Goal: Transaction & Acquisition: Download file/media

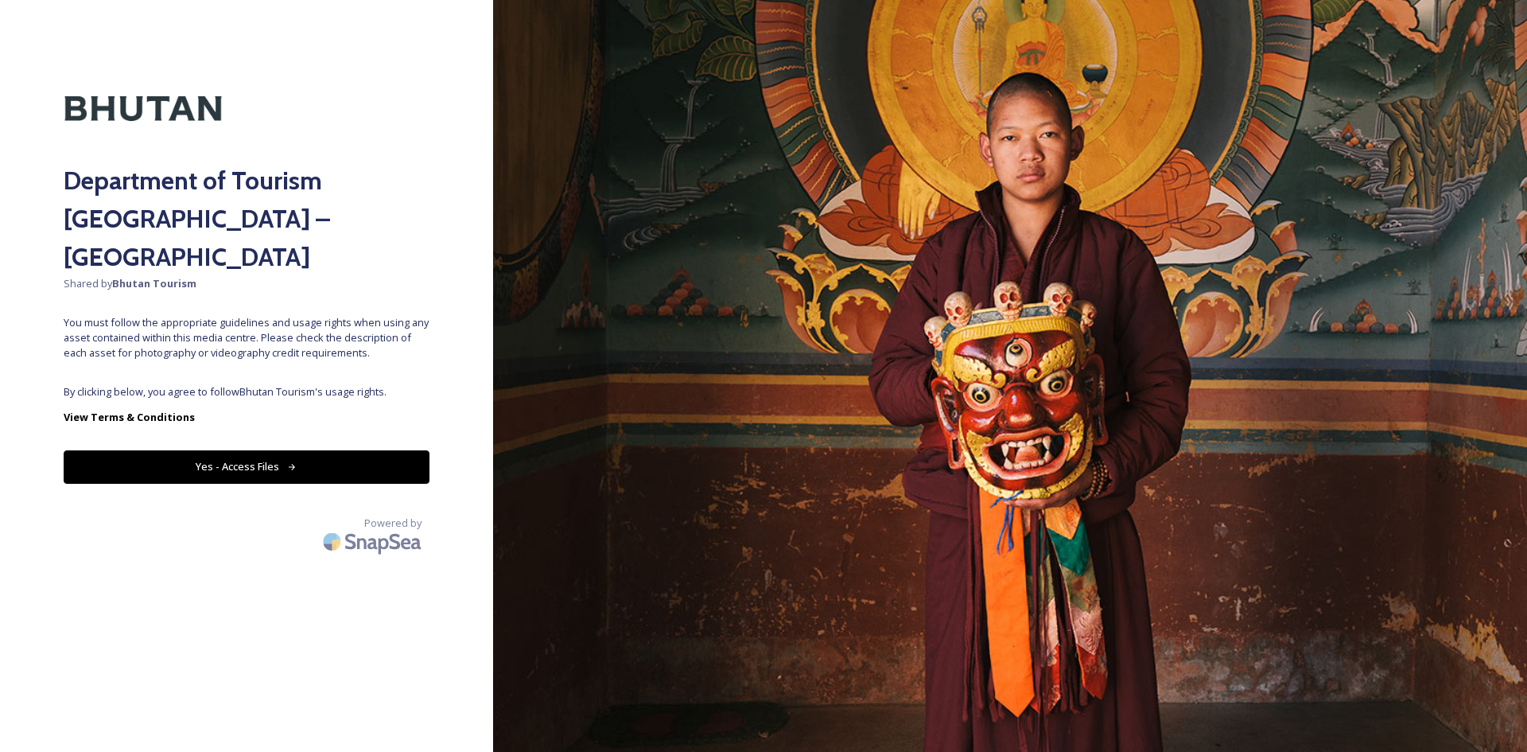
click at [364, 450] on button "Yes - Access Files" at bounding box center [247, 466] width 366 height 33
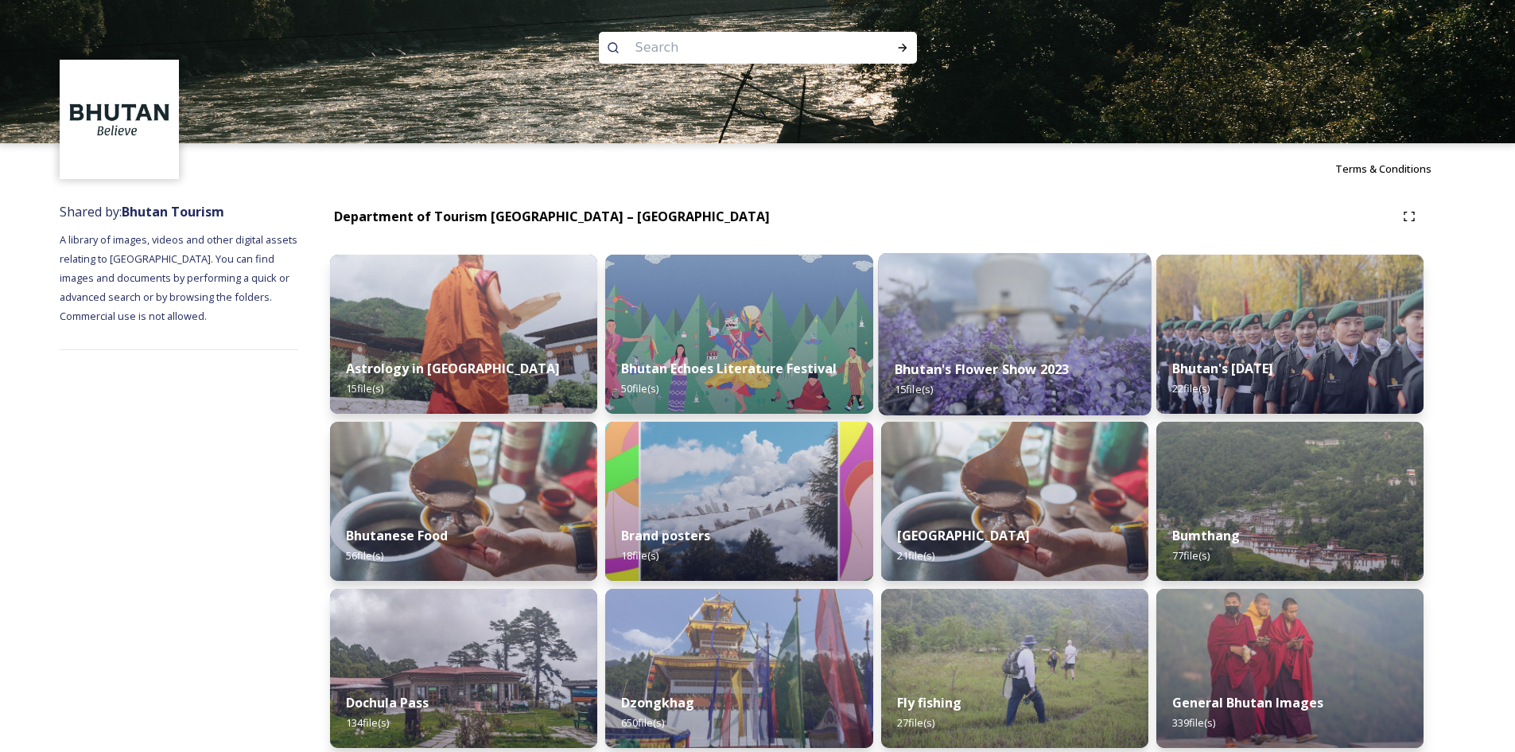
scroll to position [80, 0]
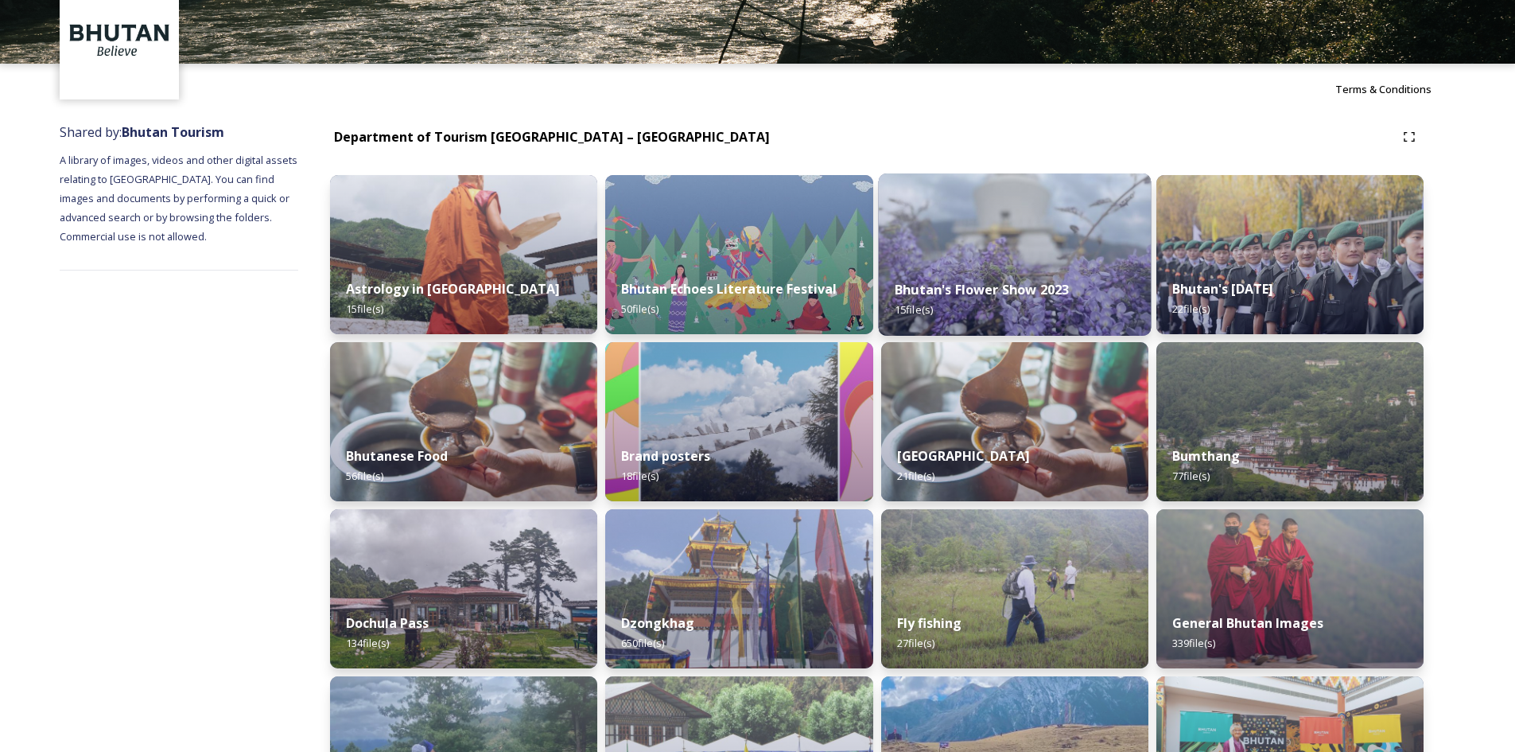
click at [1020, 305] on div "Bhutan's Flower Show 2023 15 file(s)" at bounding box center [1014, 299] width 273 height 72
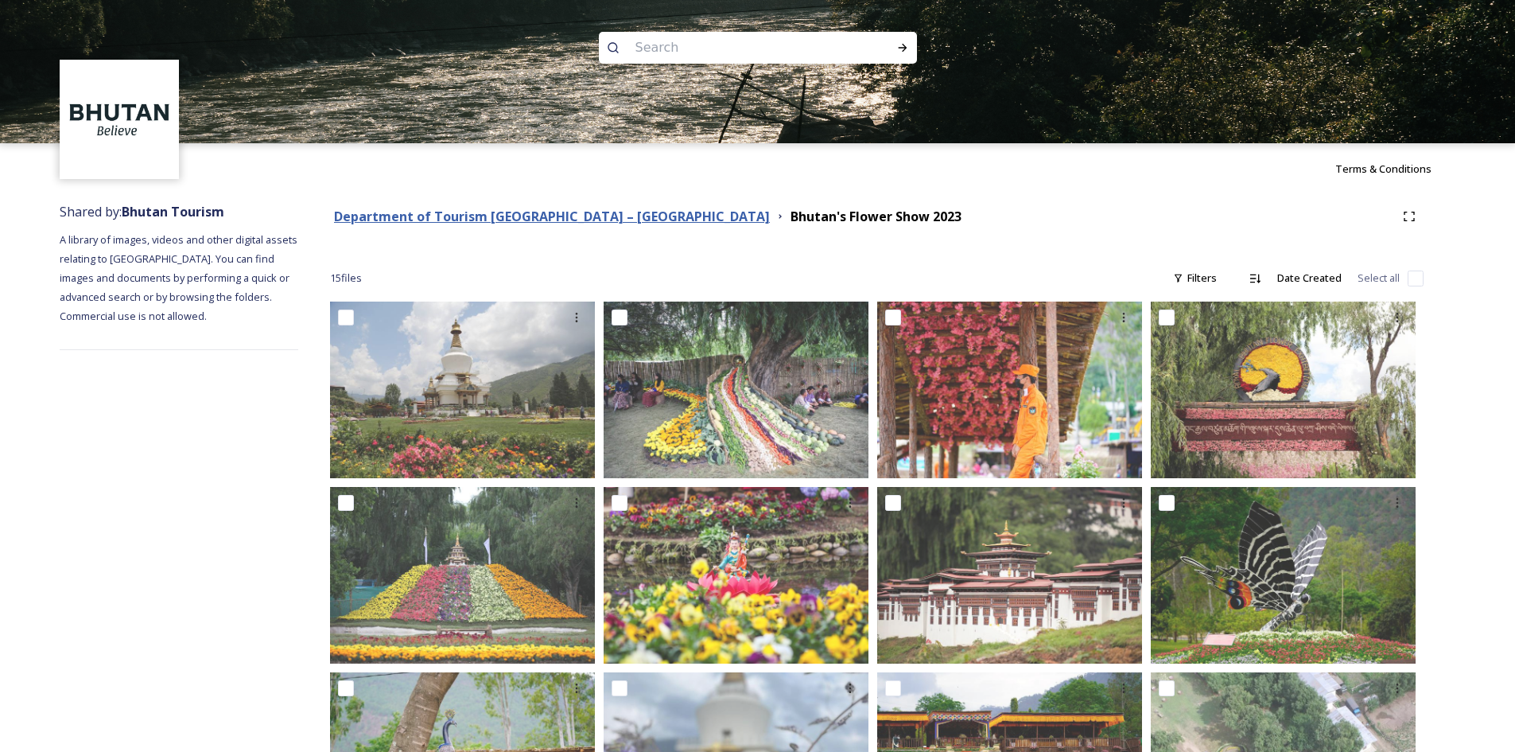
click at [445, 212] on strong "Department of Tourism [GEOGRAPHIC_DATA] – [GEOGRAPHIC_DATA]" at bounding box center [552, 216] width 436 height 17
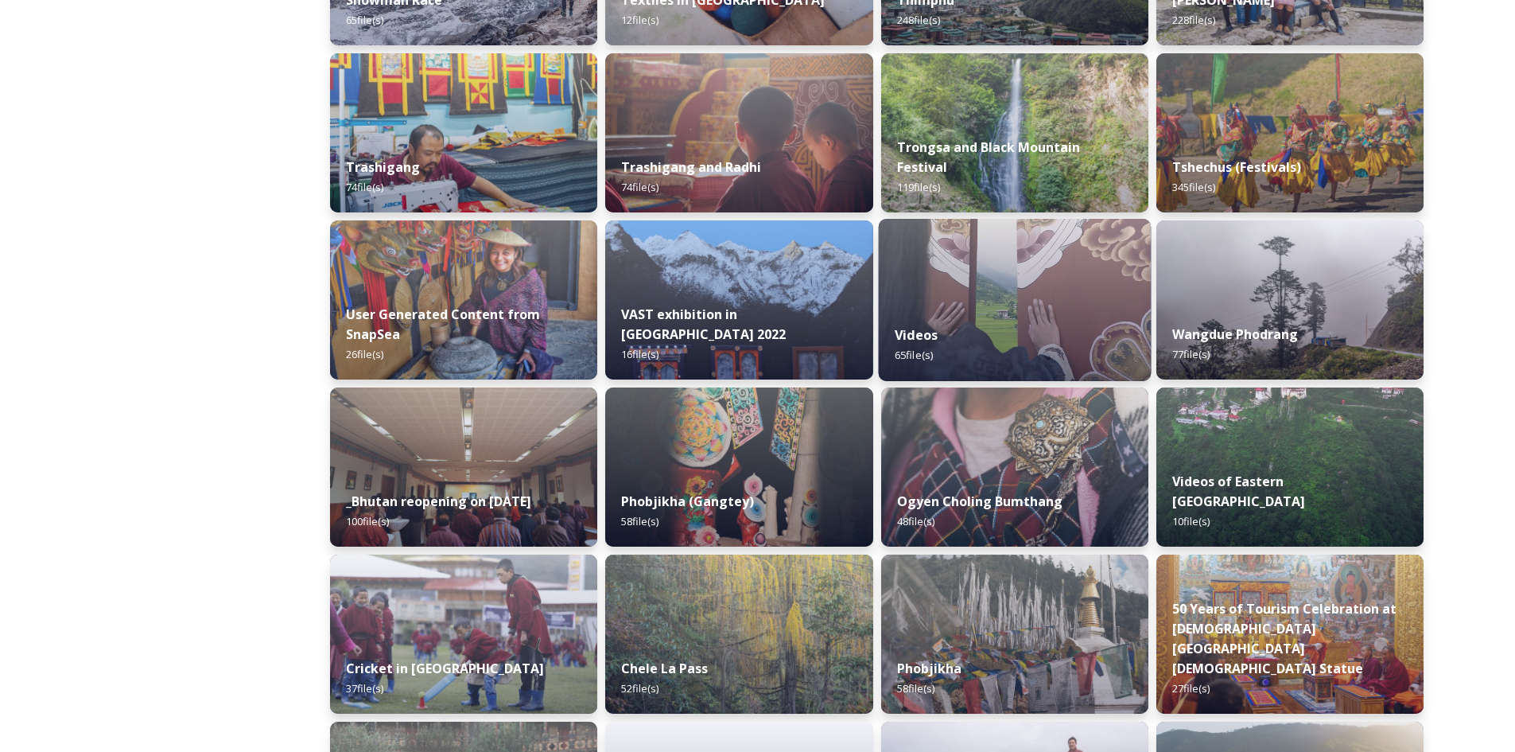
scroll to position [1591, 0]
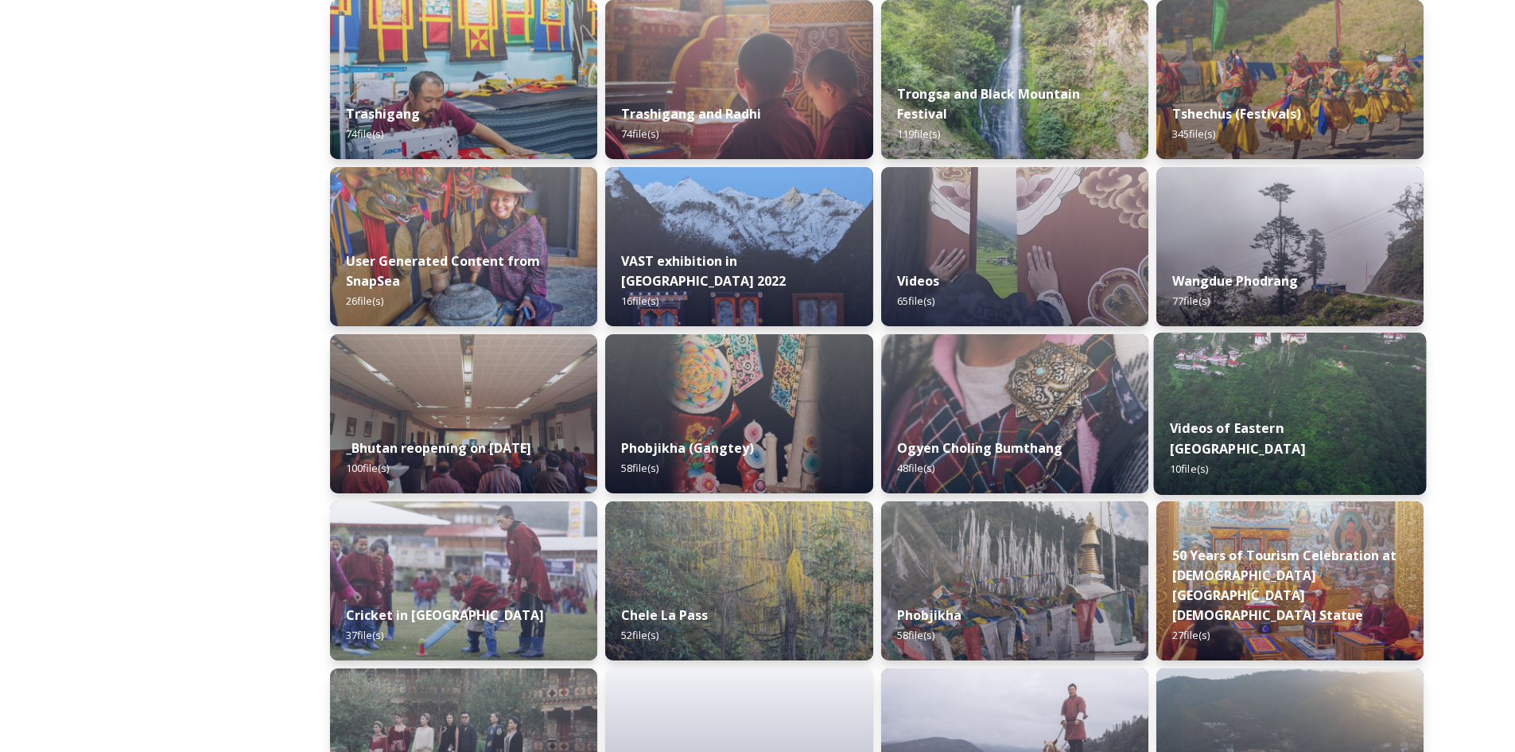
click at [1250, 426] on div "Videos of Eastern Bhutan 10 file(s)" at bounding box center [1289, 448] width 273 height 92
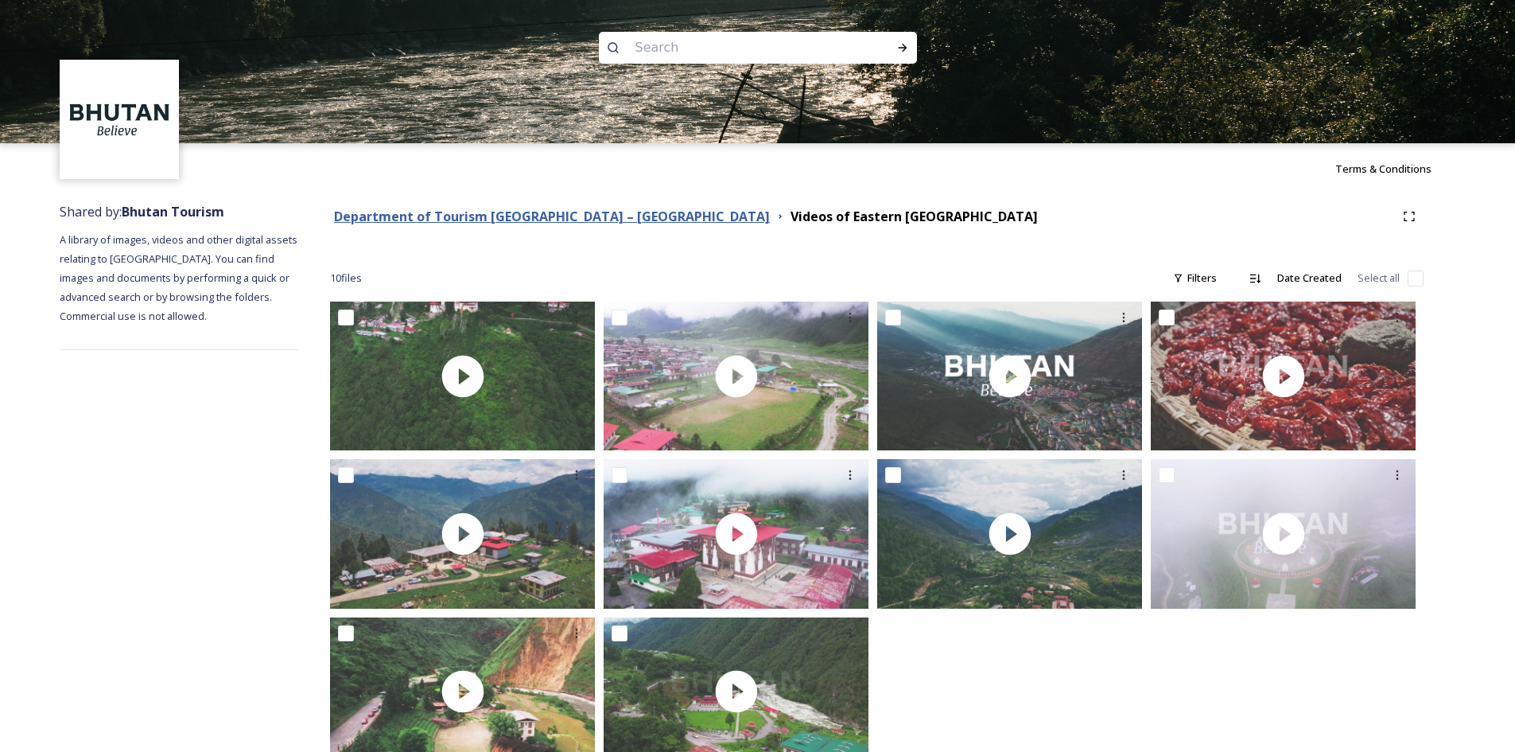
click at [423, 214] on strong "Department of Tourism [GEOGRAPHIC_DATA] – [GEOGRAPHIC_DATA]" at bounding box center [552, 216] width 436 height 17
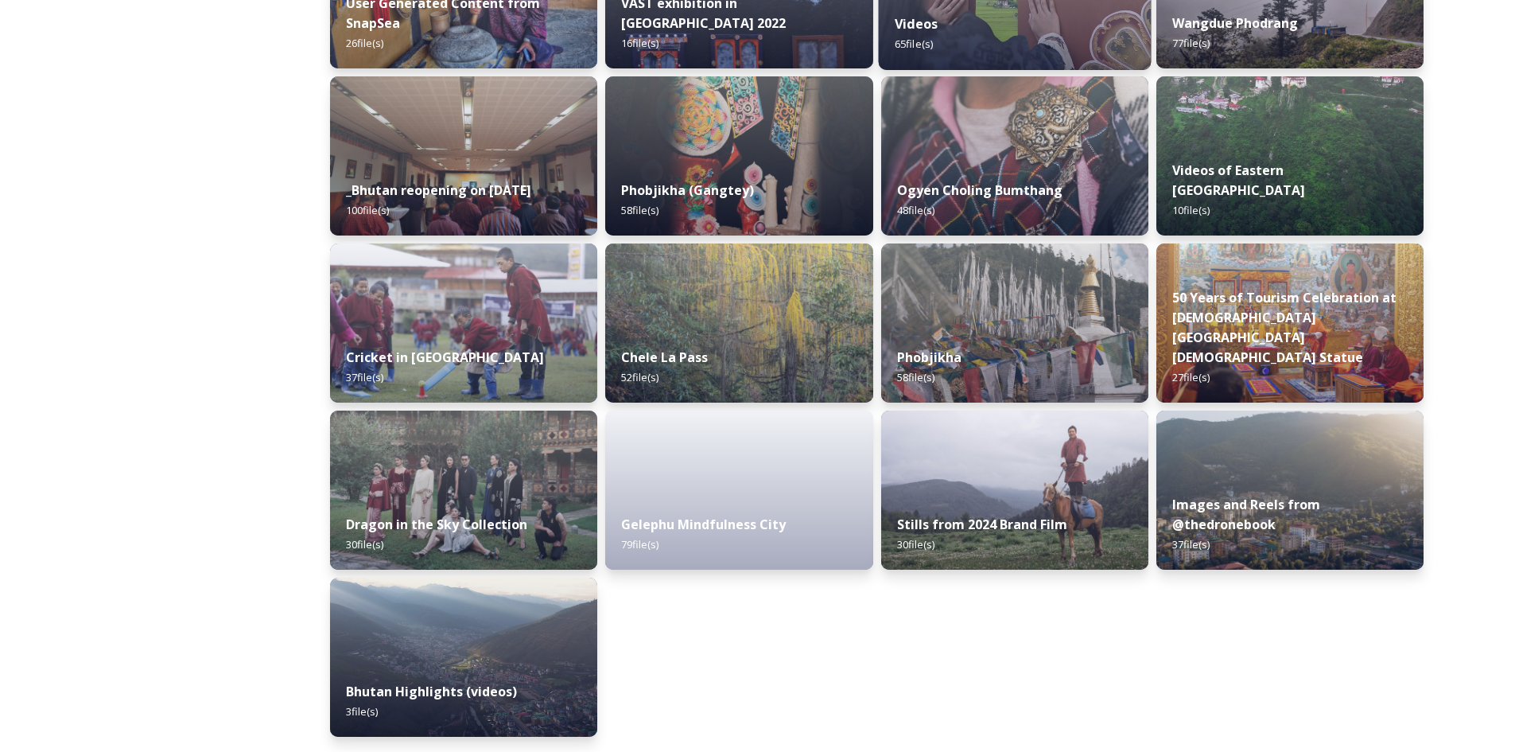
scroll to position [1849, 0]
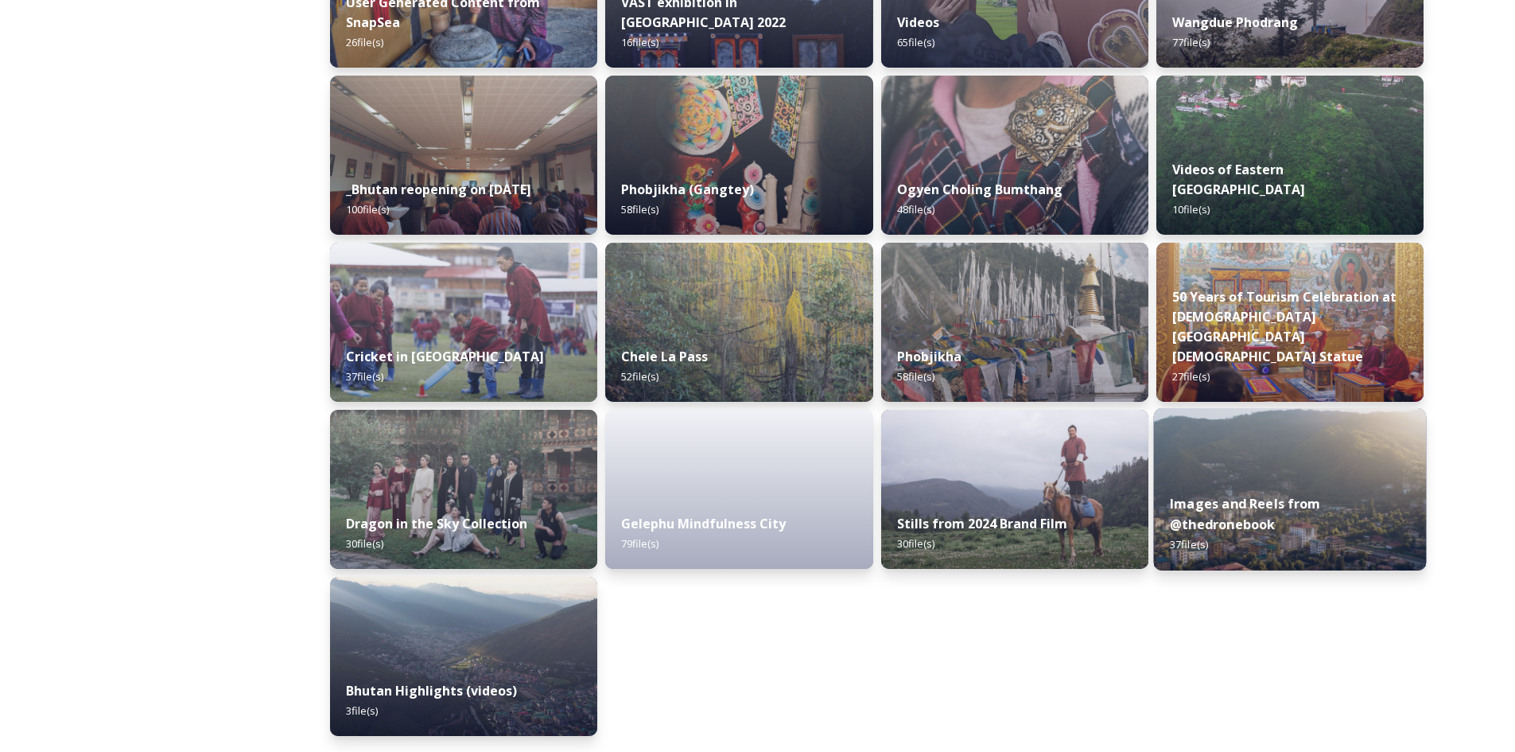
click at [1284, 502] on strong "Images and Reels from @thedronebook" at bounding box center [1245, 514] width 151 height 38
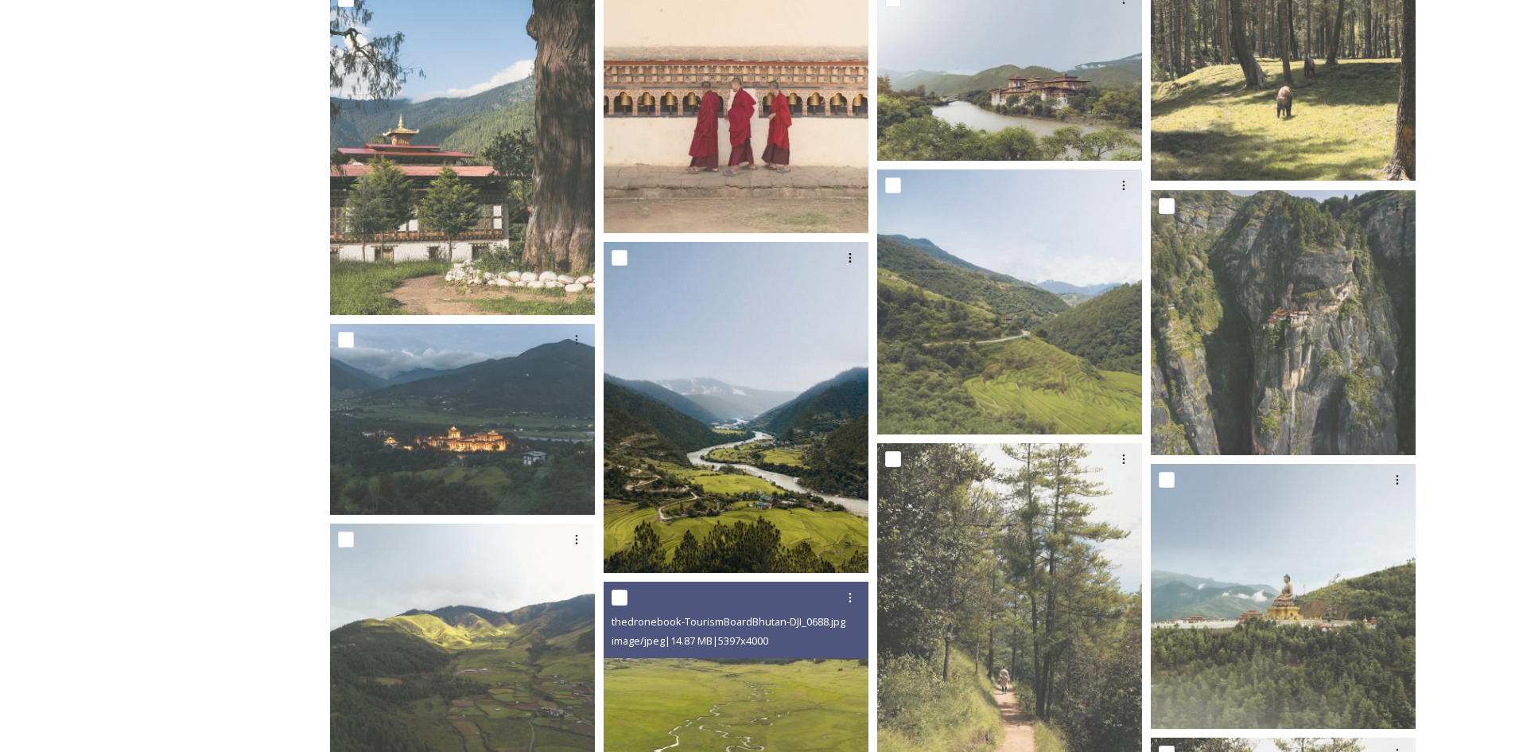
scroll to position [2943, 0]
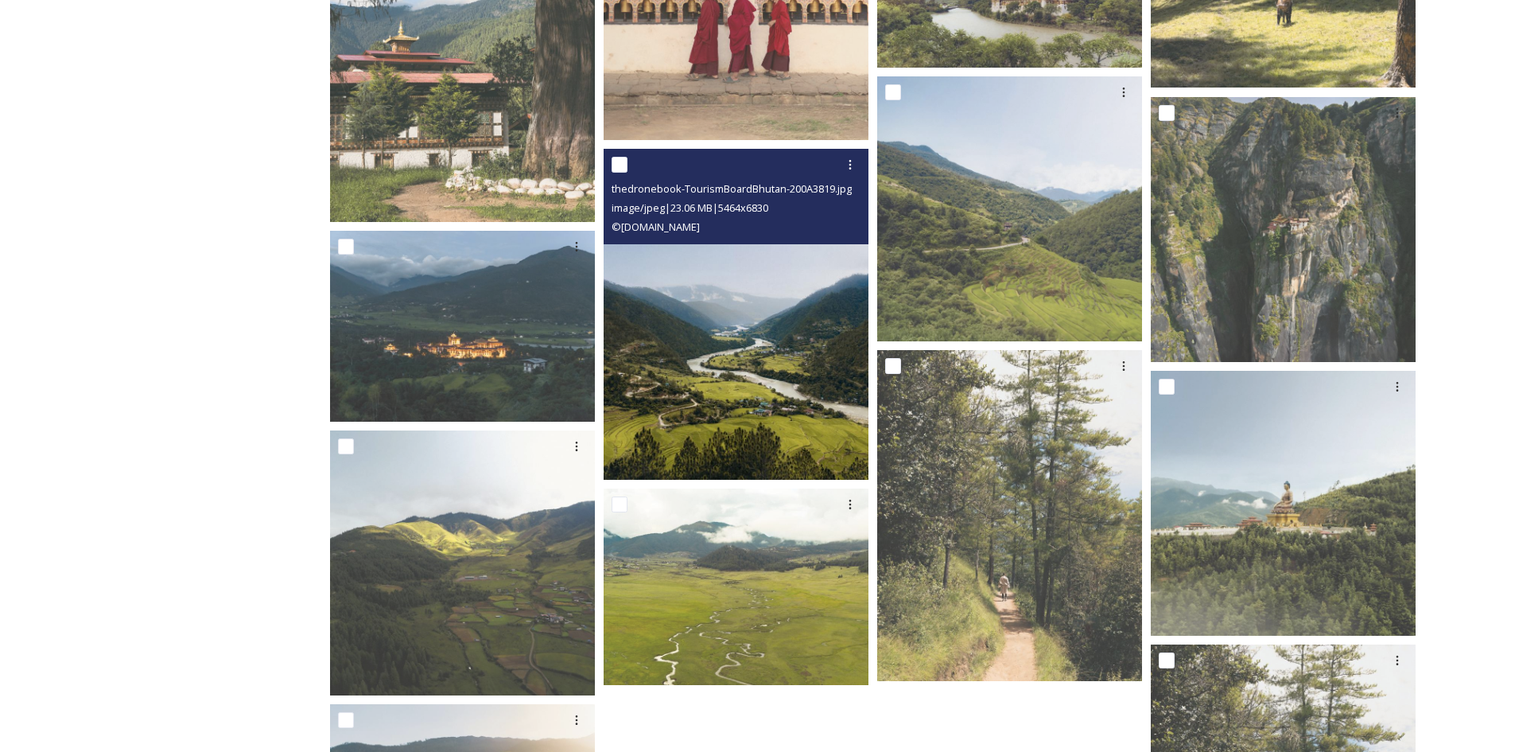
click at [816, 406] on img at bounding box center [736, 314] width 265 height 331
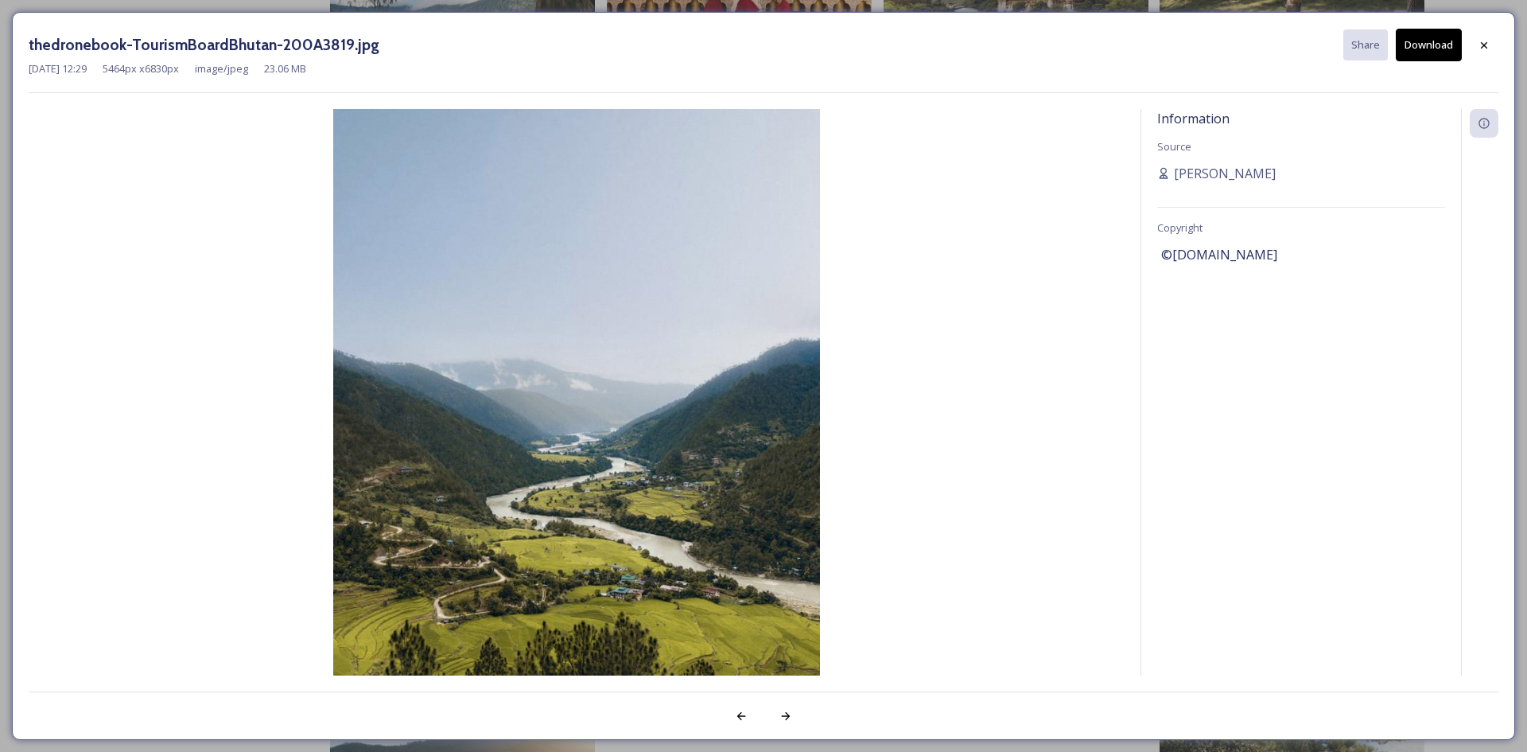
click at [1429, 54] on button "Download" at bounding box center [1429, 45] width 66 height 33
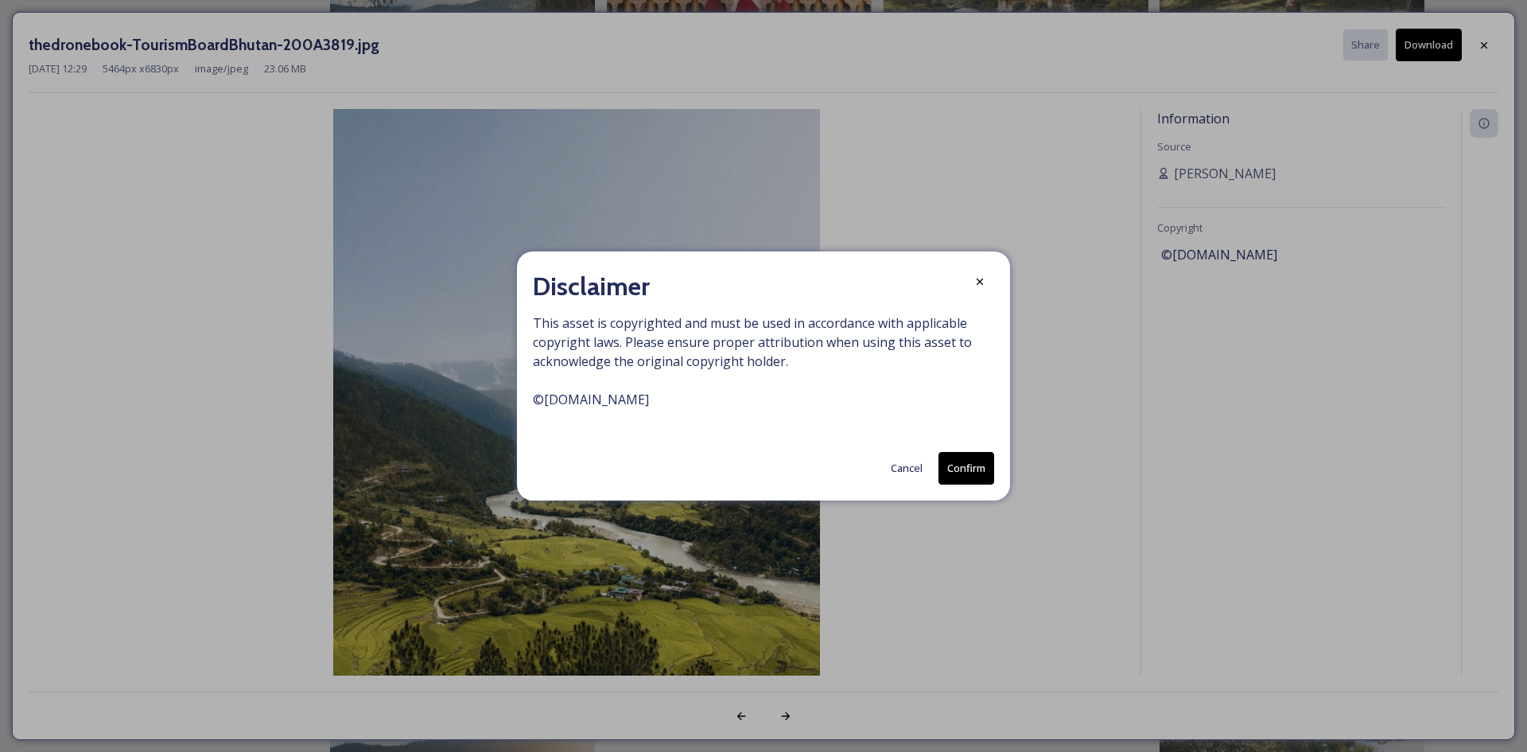
click at [961, 465] on button "Confirm" at bounding box center [967, 468] width 56 height 33
click at [986, 280] on div at bounding box center [980, 282] width 29 height 29
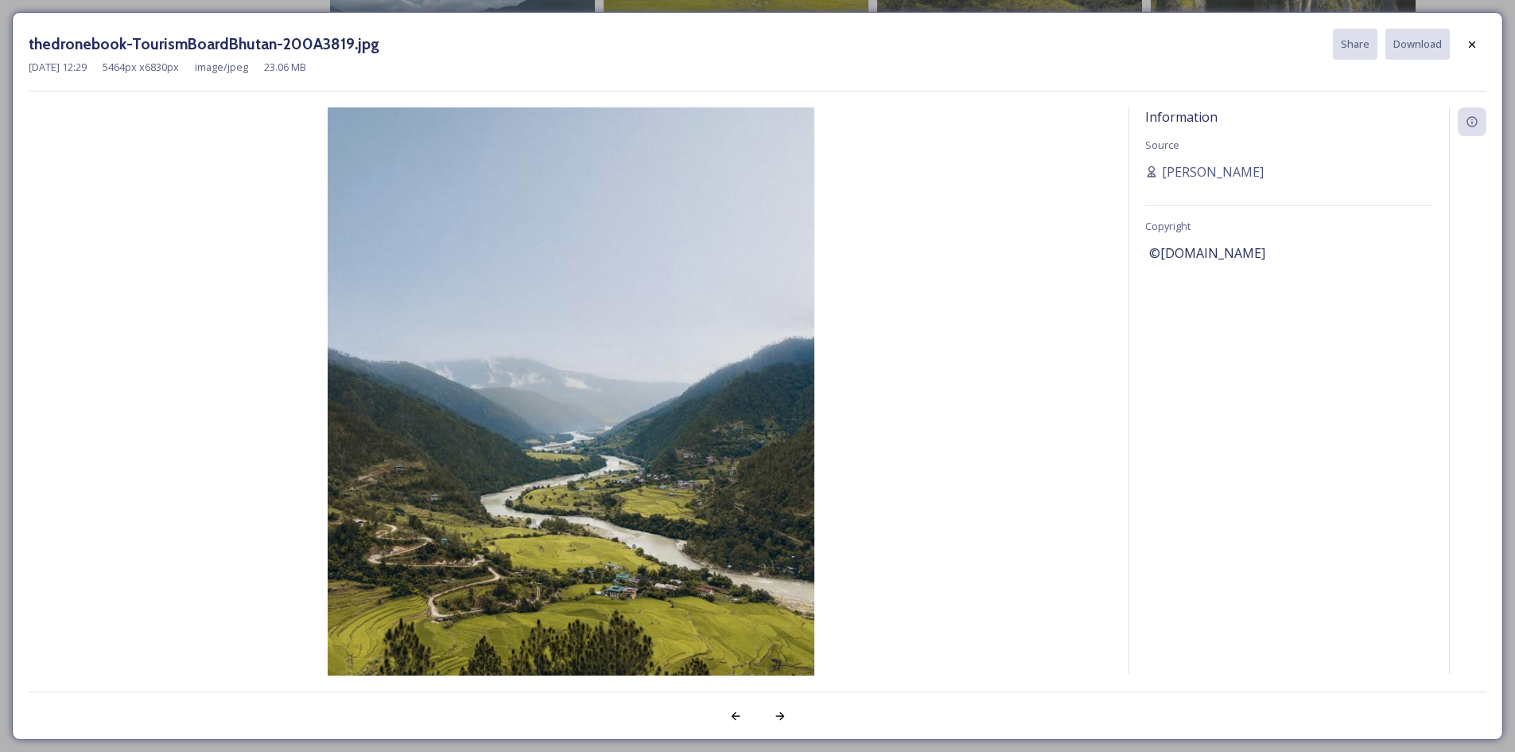
scroll to position [3201, 0]
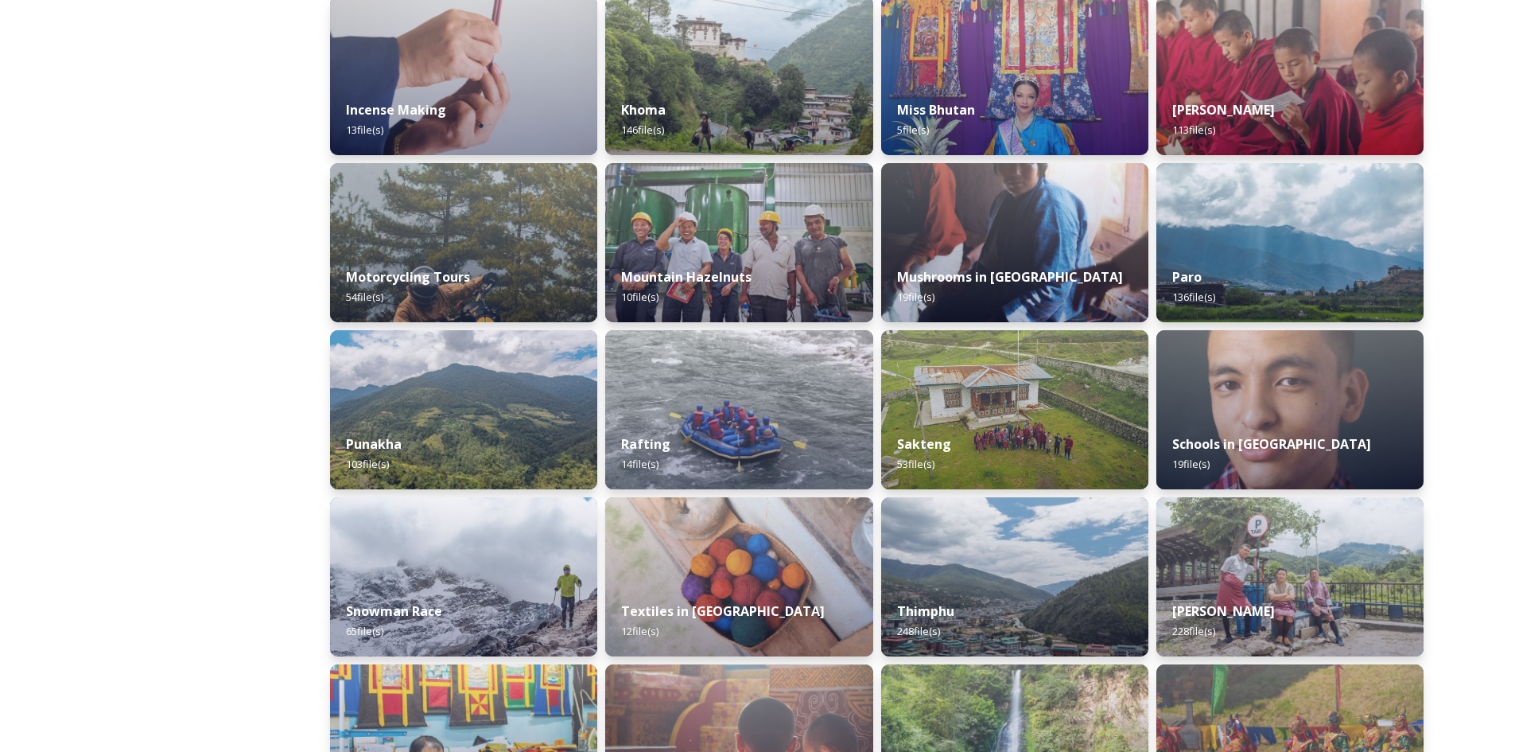
scroll to position [954, 0]
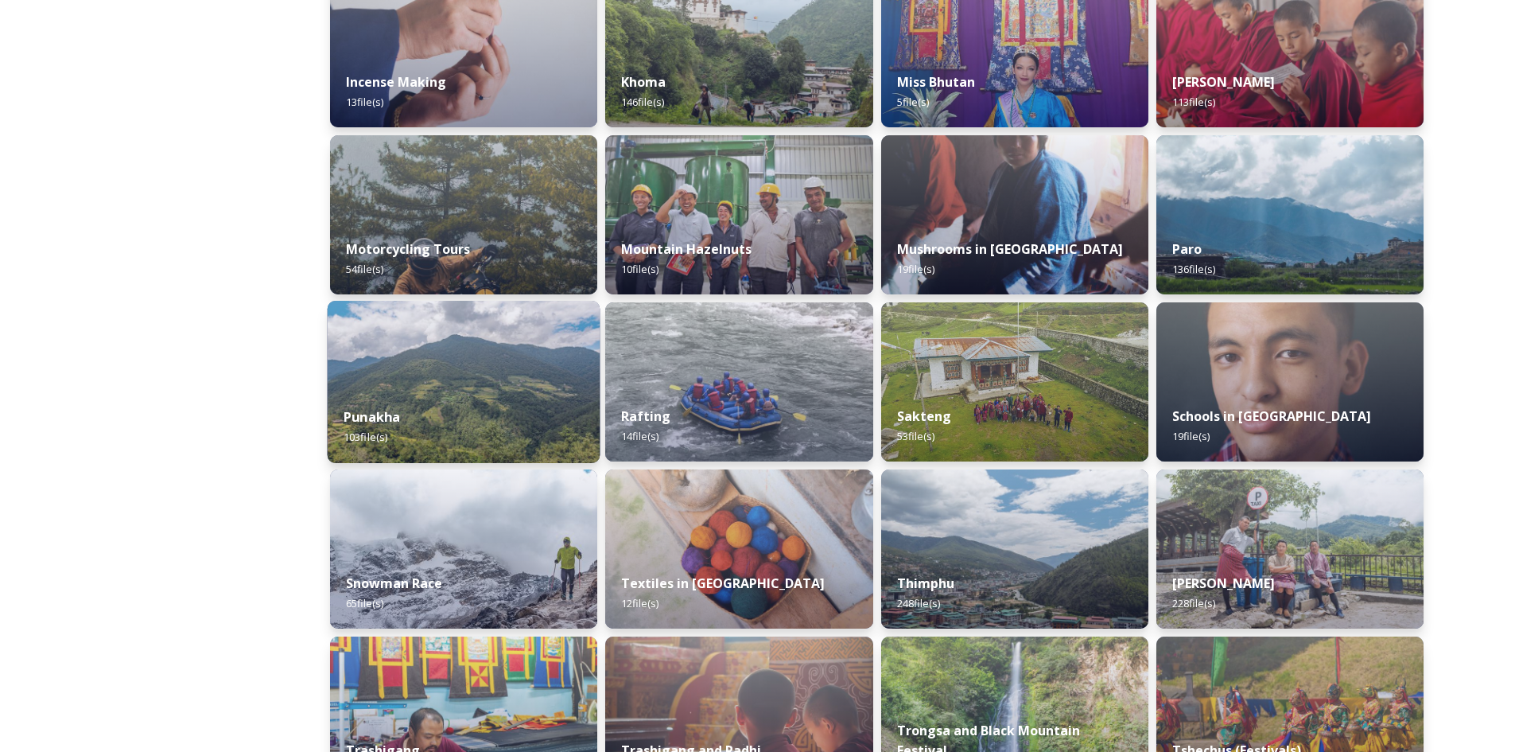
click at [546, 355] on img at bounding box center [464, 382] width 273 height 162
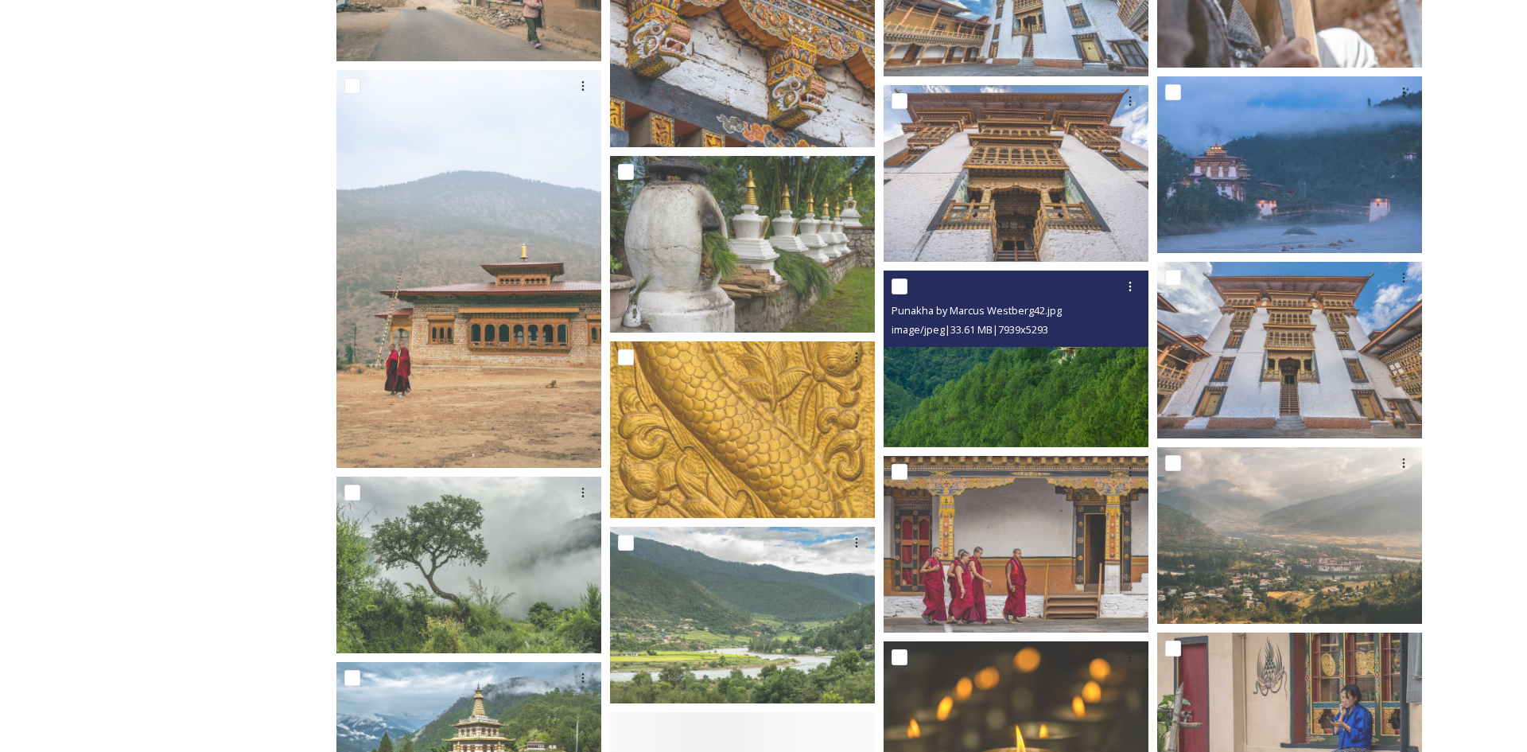
scroll to position [4295, 0]
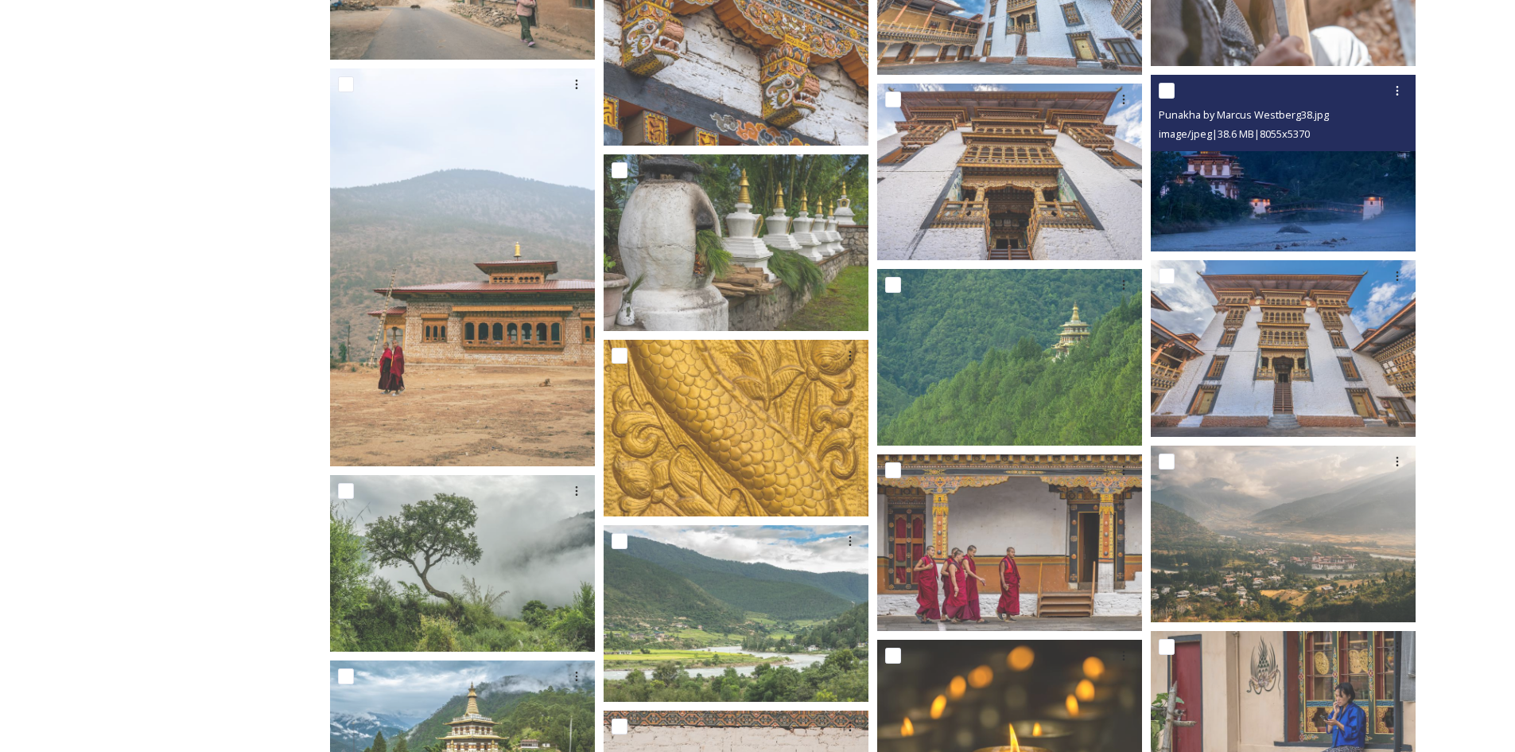
click at [1317, 204] on img at bounding box center [1283, 163] width 265 height 177
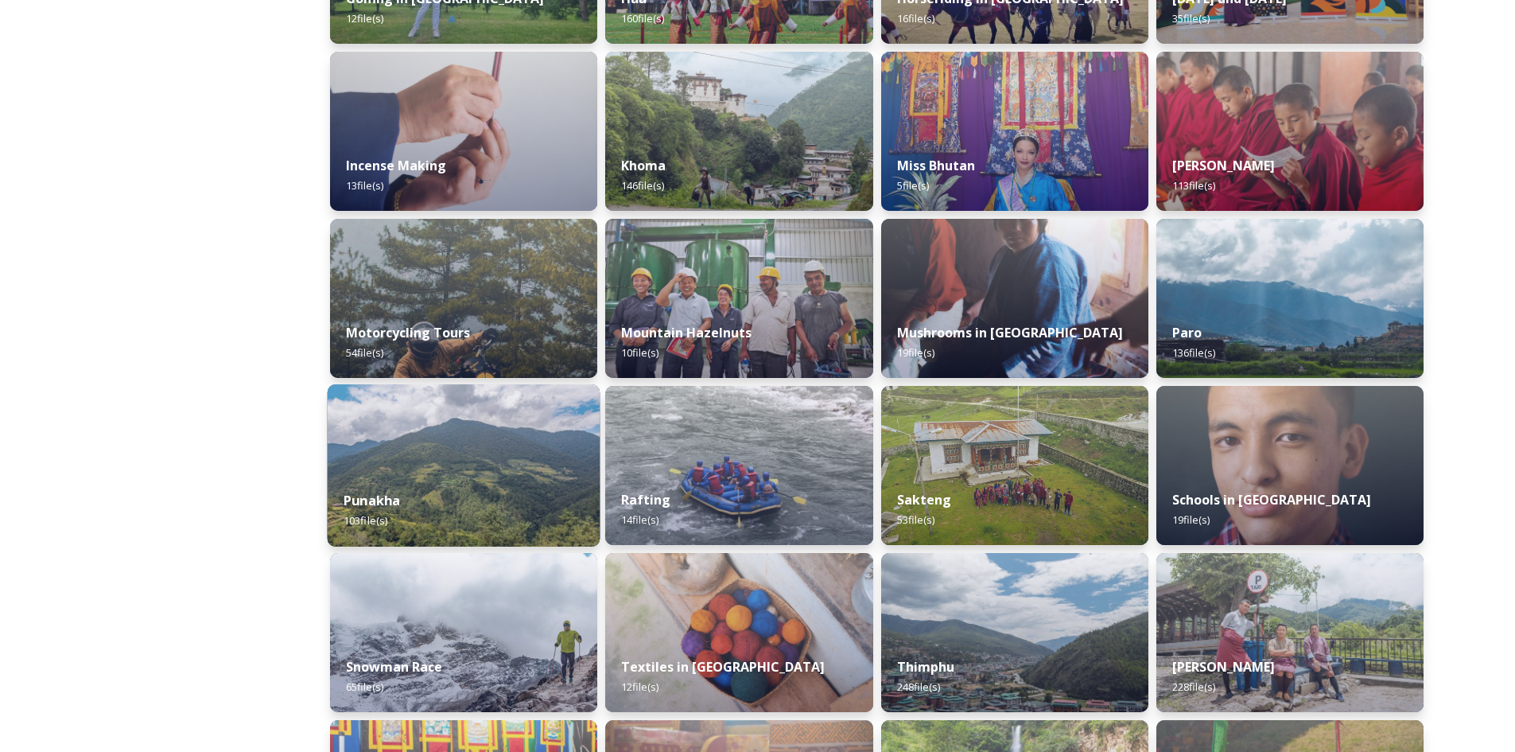
scroll to position [954, 0]
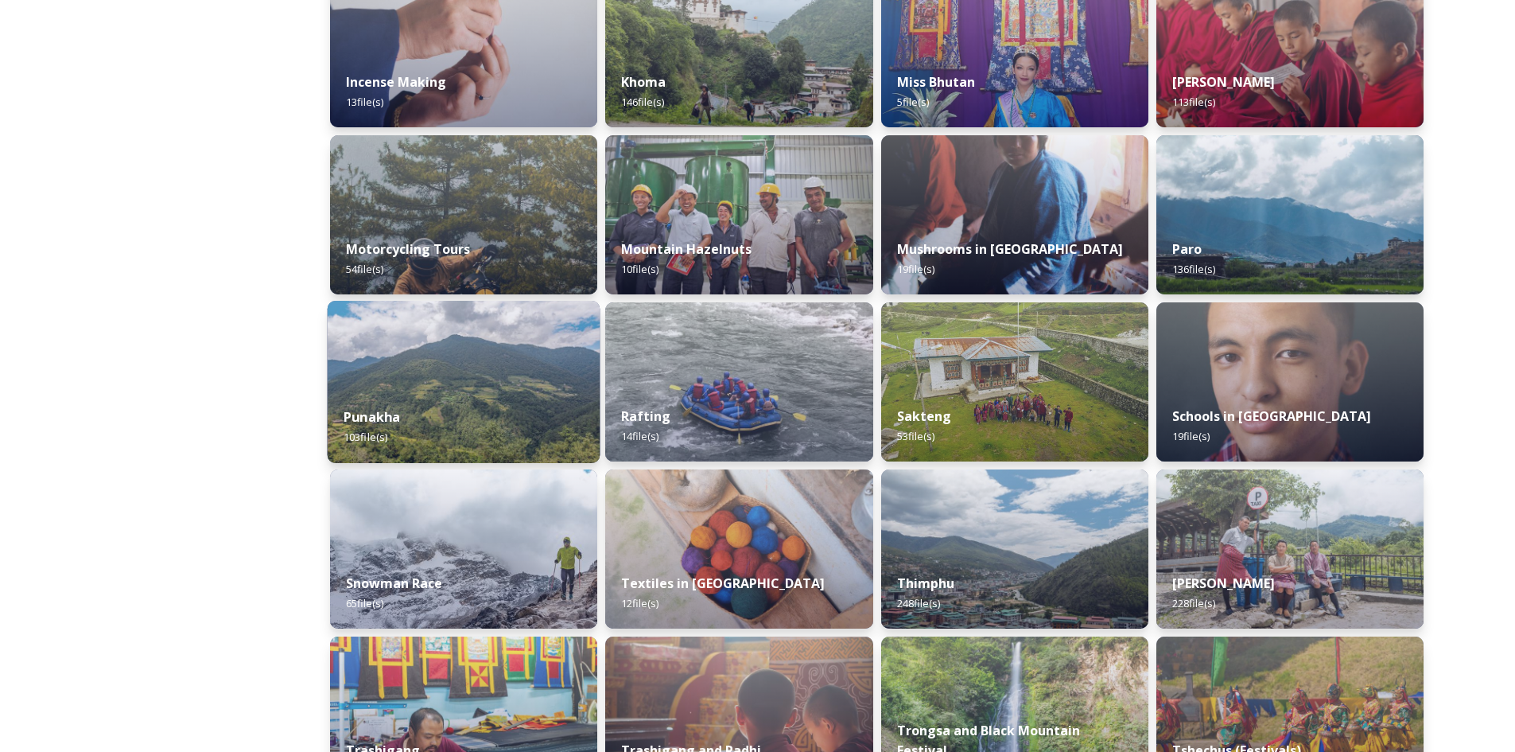
click at [506, 425] on div "Punakha 103 file(s)" at bounding box center [464, 427] width 273 height 72
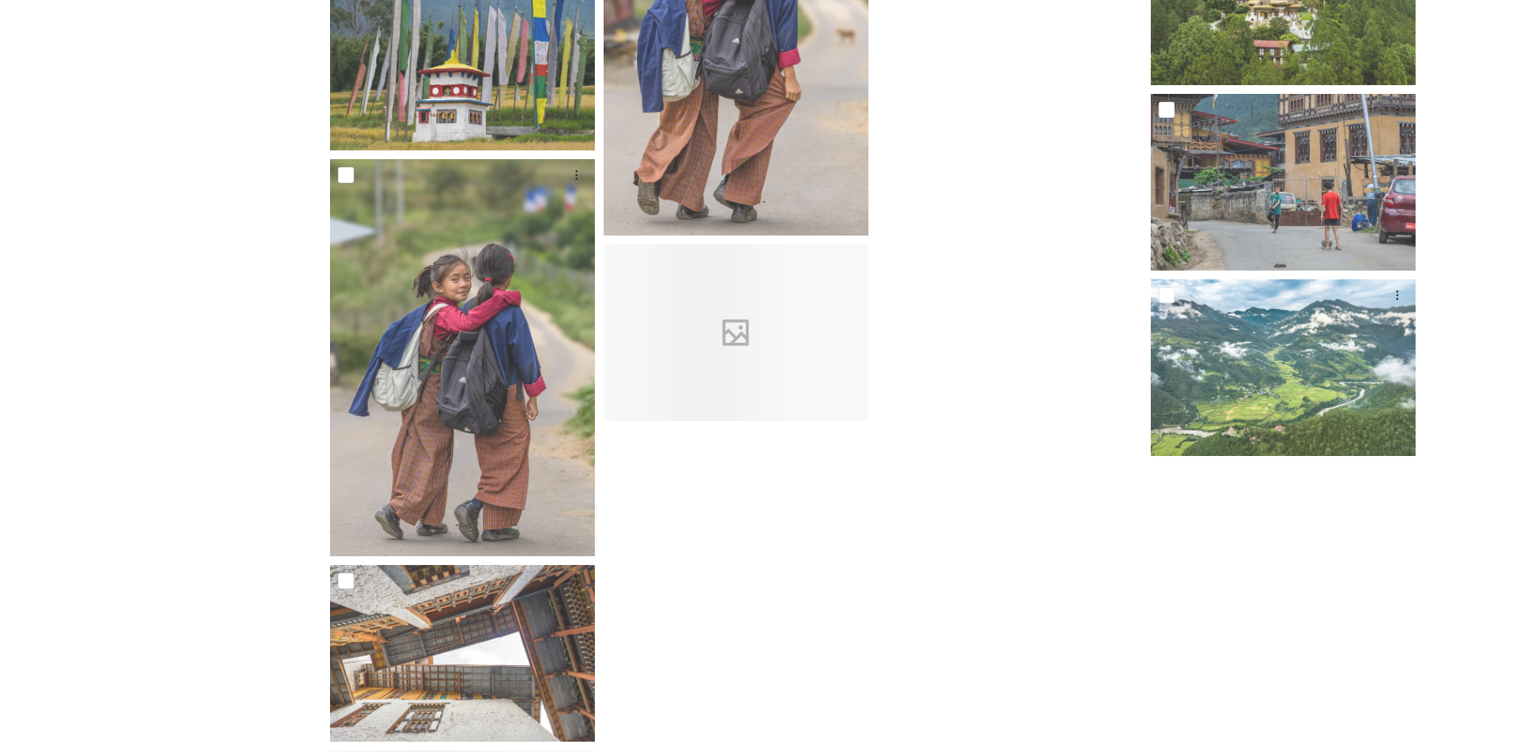
scroll to position [5886, 0]
